Goal: Information Seeking & Learning: Learn about a topic

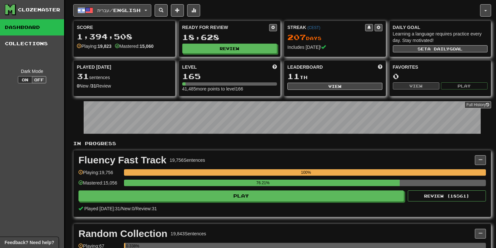
click at [151, 9] on button "עברית / English" at bounding box center [112, 10] width 78 height 12
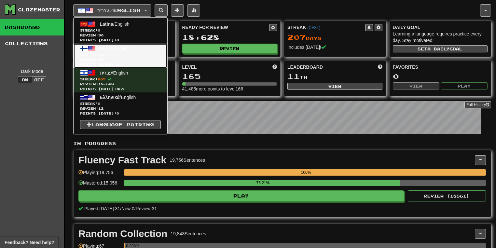
click at [135, 53] on span "Streak: 630" at bounding box center [120, 54] width 81 height 5
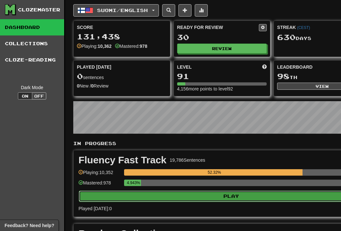
click at [219, 195] on button "Play" at bounding box center [231, 196] width 305 height 11
select select "**"
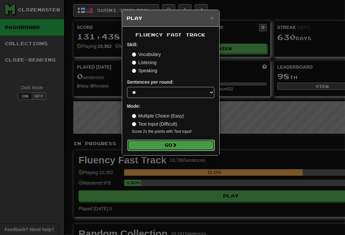
click at [159, 140] on button "Go" at bounding box center [170, 145] width 87 height 11
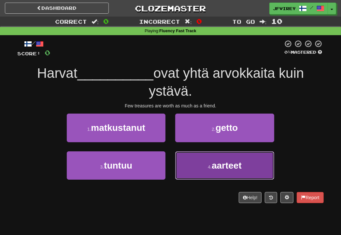
click at [244, 169] on button "4 . aarteet" at bounding box center [224, 165] width 99 height 28
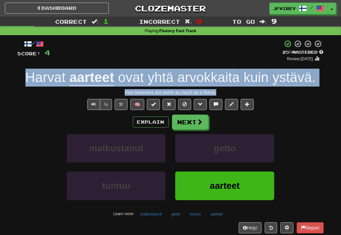
drag, startPoint x: 228, startPoint y: 91, endPoint x: 27, endPoint y: 75, distance: 201.4
click at [27, 75] on div "/ Score: 4 + 4 25 % Mastered Review: [DATE] Harvat aarteet ovat yhtä arvokkaita…" at bounding box center [171, 142] width 306 height 204
copy div "Harvat aarteet ovat yhtä arvokkaita kuin ystävä . Few treasures are worth as mu…"
click at [188, 119] on button "Next" at bounding box center [190, 122] width 36 height 15
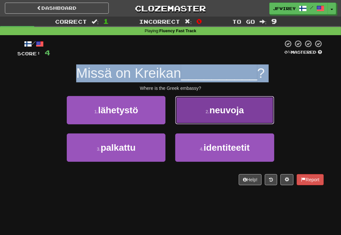
click at [192, 120] on button "2 . neuvoja" at bounding box center [224, 110] width 99 height 28
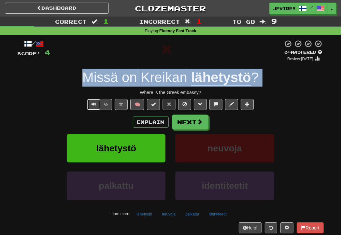
click at [91, 104] on button "Text-to-speech controls" at bounding box center [93, 104] width 13 height 11
drag, startPoint x: 214, startPoint y: 91, endPoint x: 84, endPoint y: 79, distance: 130.1
click at [84, 79] on div "/ Score: 4 0 % Mastered Review: [DATE] Missä on Kreikan lähetystö ? Where is th…" at bounding box center [171, 142] width 306 height 204
copy div "Missä on Kreikan lähetystö ? Where is the Greek embassy?"
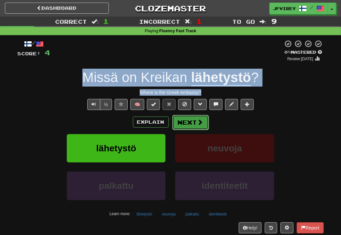
click at [194, 120] on button "Next" at bounding box center [190, 122] width 36 height 15
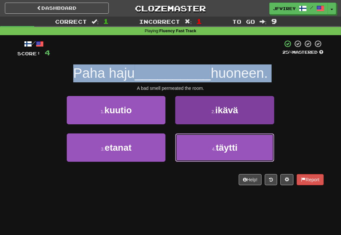
drag, startPoint x: 226, startPoint y: 154, endPoint x: 223, endPoint y: 155, distance: 4.1
click at [224, 155] on button "4 . täytti" at bounding box center [224, 147] width 99 height 28
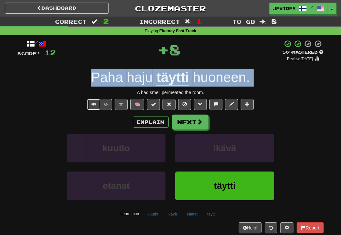
click at [94, 103] on span "Text-to-speech controls" at bounding box center [93, 104] width 5 height 5
click at [193, 122] on button "Next" at bounding box center [190, 122] width 36 height 15
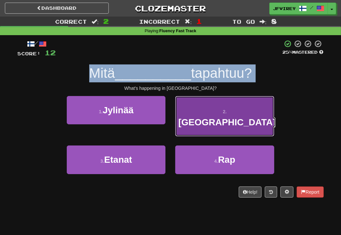
click at [209, 108] on button "2 . [GEOGRAPHIC_DATA]" at bounding box center [224, 116] width 99 height 41
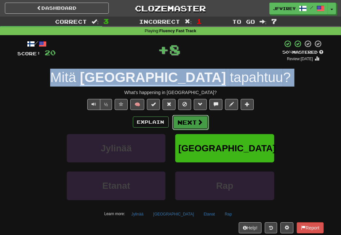
click at [185, 119] on button "Next" at bounding box center [190, 122] width 36 height 15
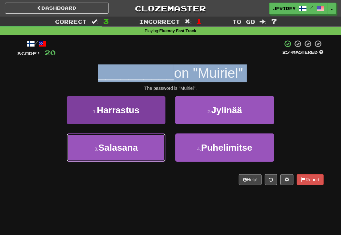
click at [140, 147] on button "3 . [GEOGRAPHIC_DATA]" at bounding box center [116, 147] width 99 height 28
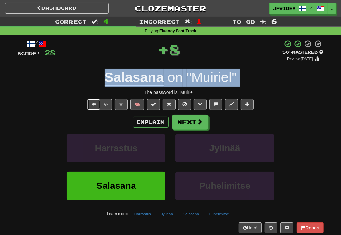
click at [96, 102] on span "Text-to-speech controls" at bounding box center [93, 104] width 5 height 5
click at [195, 123] on button "Next" at bounding box center [190, 122] width 36 height 15
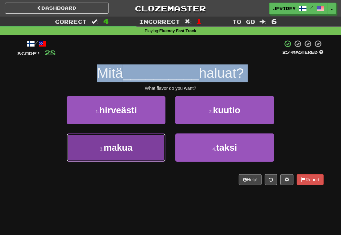
click at [138, 148] on button "3 . makua" at bounding box center [116, 147] width 99 height 28
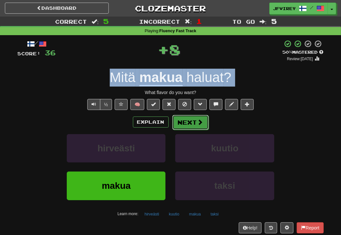
click at [187, 120] on button "Next" at bounding box center [190, 122] width 36 height 15
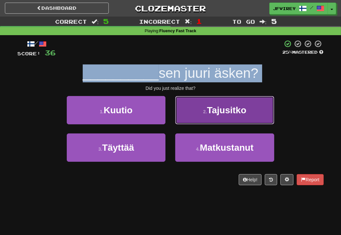
click at [191, 115] on button "2 . Tajusitko" at bounding box center [224, 110] width 99 height 28
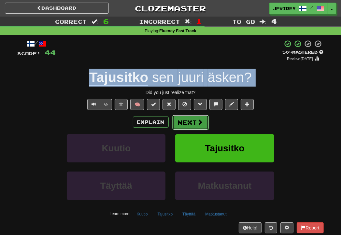
click at [191, 121] on button "Next" at bounding box center [190, 122] width 36 height 15
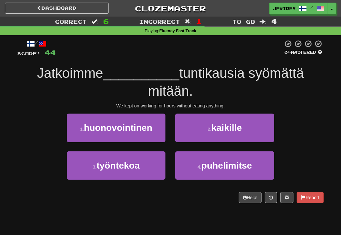
click at [234, 100] on div "/ Score: 44 0 % Mastered Jatkoimme __________ tuntikausia syömättä mitään. We k…" at bounding box center [171, 121] width 306 height 163
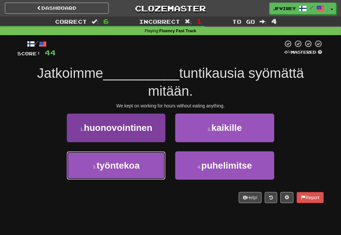
drag, startPoint x: 128, startPoint y: 171, endPoint x: 138, endPoint y: 168, distance: 10.8
click at [128, 171] on button "3 . työntekoa" at bounding box center [116, 165] width 99 height 28
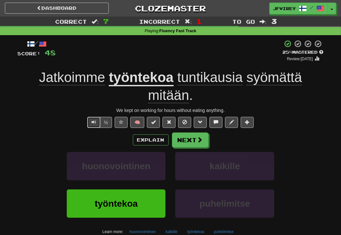
click at [93, 124] on span "Text-to-speech controls" at bounding box center [93, 122] width 5 height 5
click at [179, 139] on button "Next" at bounding box center [190, 140] width 36 height 15
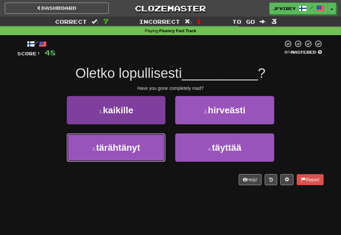
click at [143, 155] on button "3 . tärähtänyt" at bounding box center [116, 147] width 99 height 28
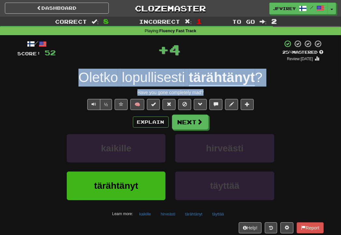
drag, startPoint x: 215, startPoint y: 91, endPoint x: 80, endPoint y: 77, distance: 135.2
click at [80, 77] on div "/ Score: 52 + 4 25 % Mastered Review: [DATE] Oletko lopullisesti tärähtänyt ? H…" at bounding box center [171, 142] width 306 height 204
copy div "Oletko lopullisesti tärähtänyt ? Have you gone completely mad?"
click at [199, 122] on span at bounding box center [200, 122] width 6 height 6
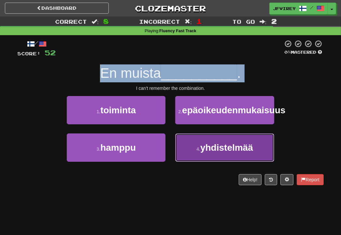
click at [223, 153] on span "yhdistelmää" at bounding box center [226, 148] width 53 height 10
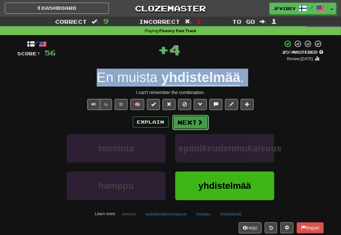
click at [197, 121] on span at bounding box center [200, 122] width 6 height 6
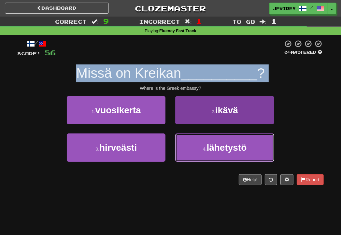
drag, startPoint x: 210, startPoint y: 149, endPoint x: 217, endPoint y: 148, distance: 7.5
click at [210, 150] on span "lähetystö" at bounding box center [227, 148] width 40 height 10
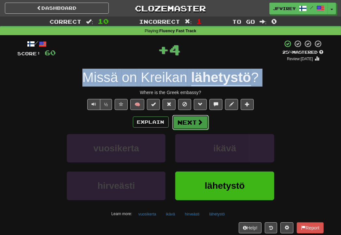
click at [190, 122] on button "Next" at bounding box center [190, 122] width 36 height 15
